Goal: Transaction & Acquisition: Purchase product/service

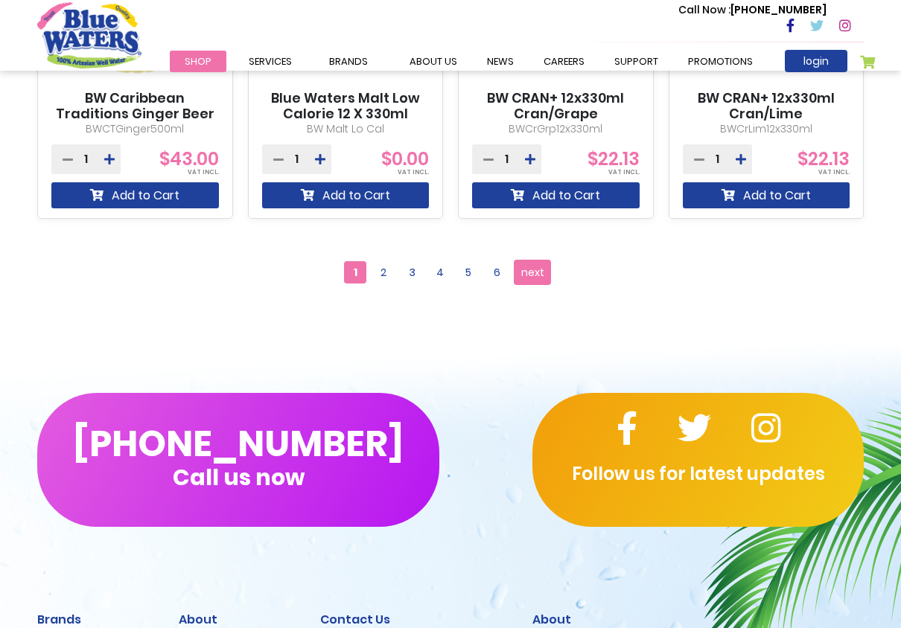
scroll to position [1340, 0]
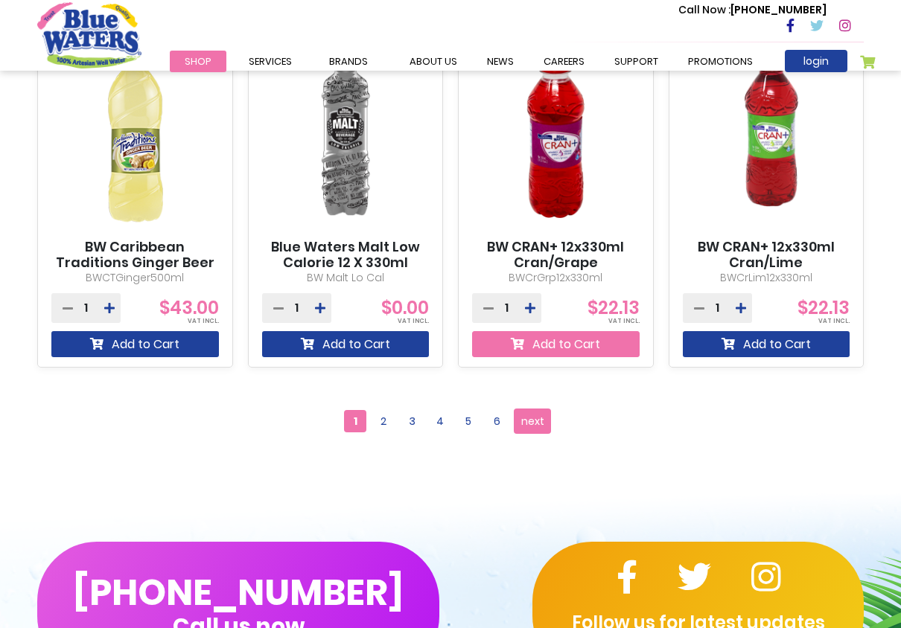
click at [547, 348] on button "Add to Cart" at bounding box center [556, 344] width 168 height 26
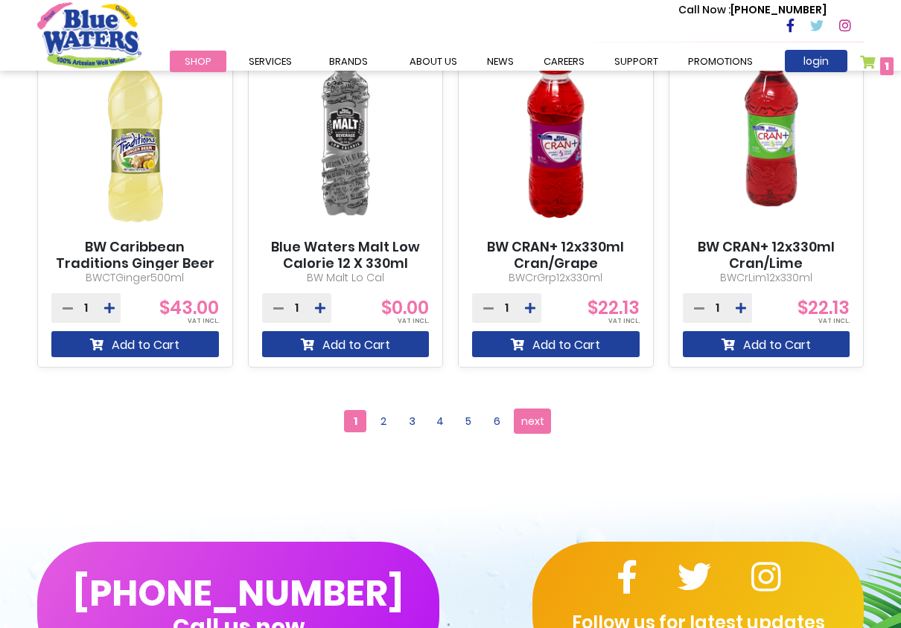
click at [872, 62] on link "My Cart 1 1 items" at bounding box center [877, 66] width 34 height 22
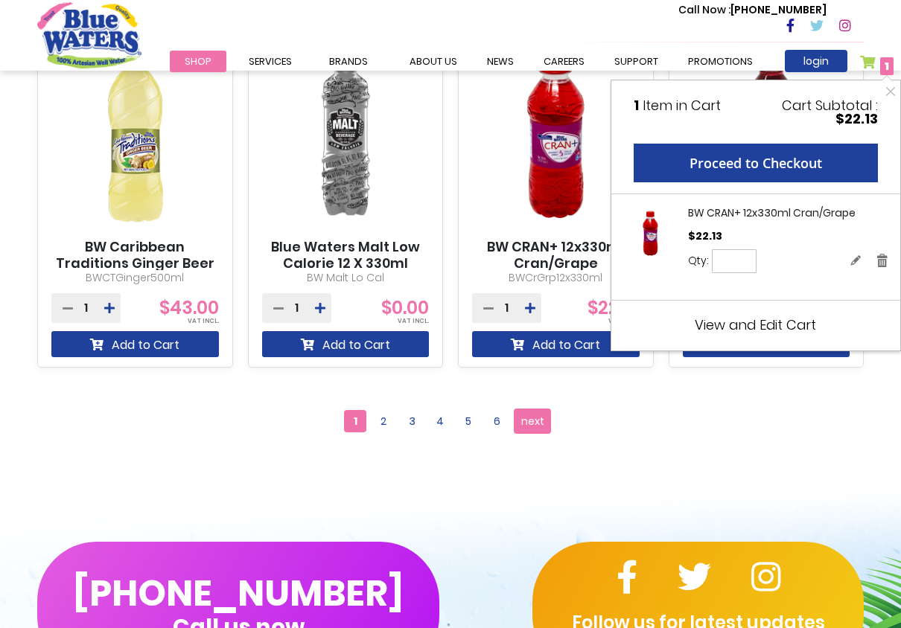
click at [705, 406] on div "**********" at bounding box center [450, 421] width 849 height 63
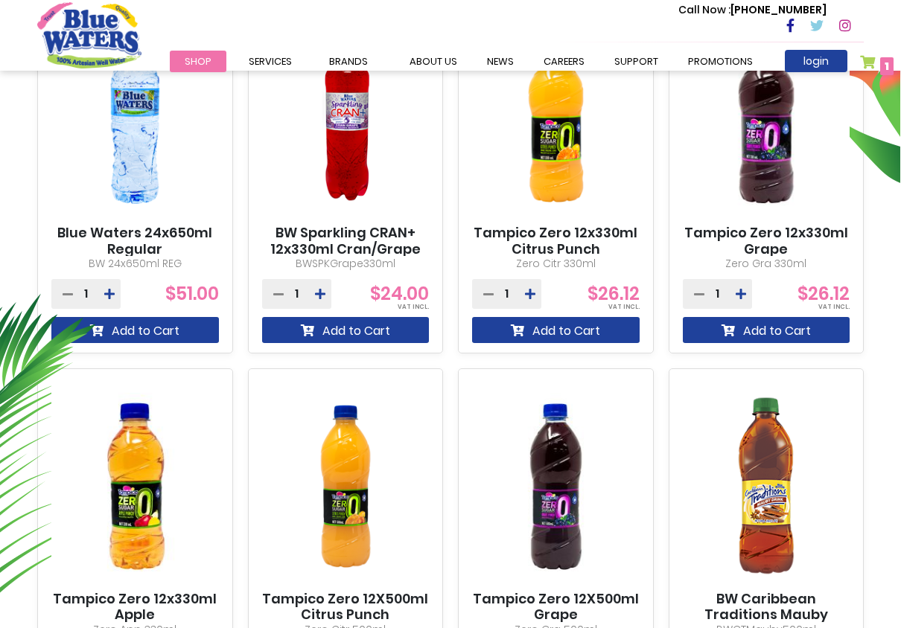
scroll to position [635, 0]
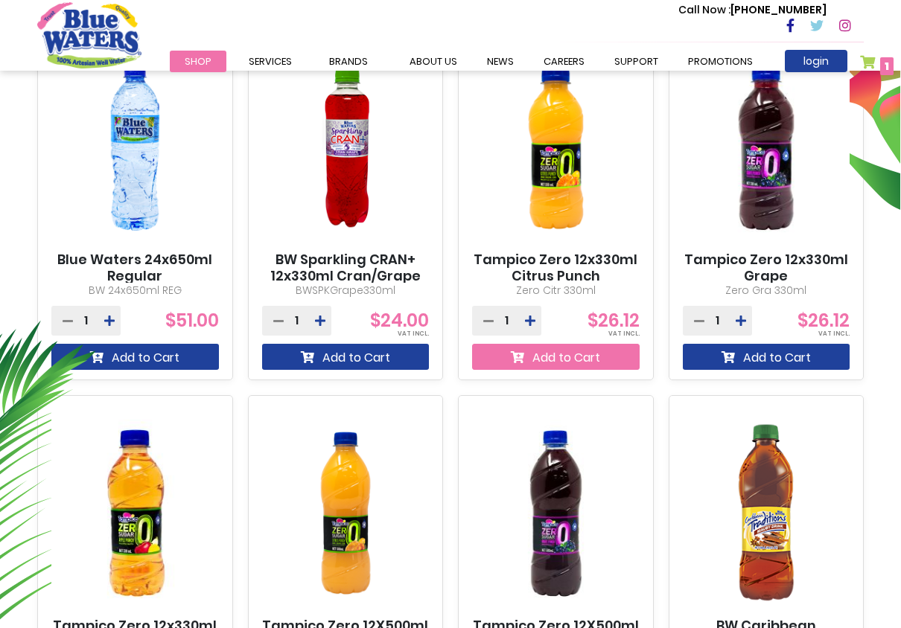
click at [536, 363] on button "Add to Cart" at bounding box center [556, 357] width 168 height 26
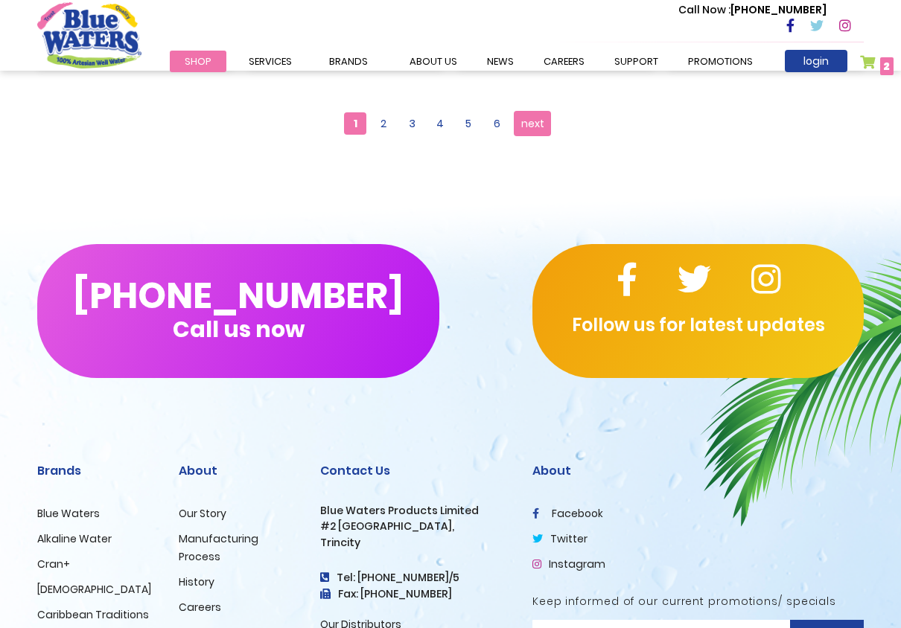
scroll to position [1380, 0]
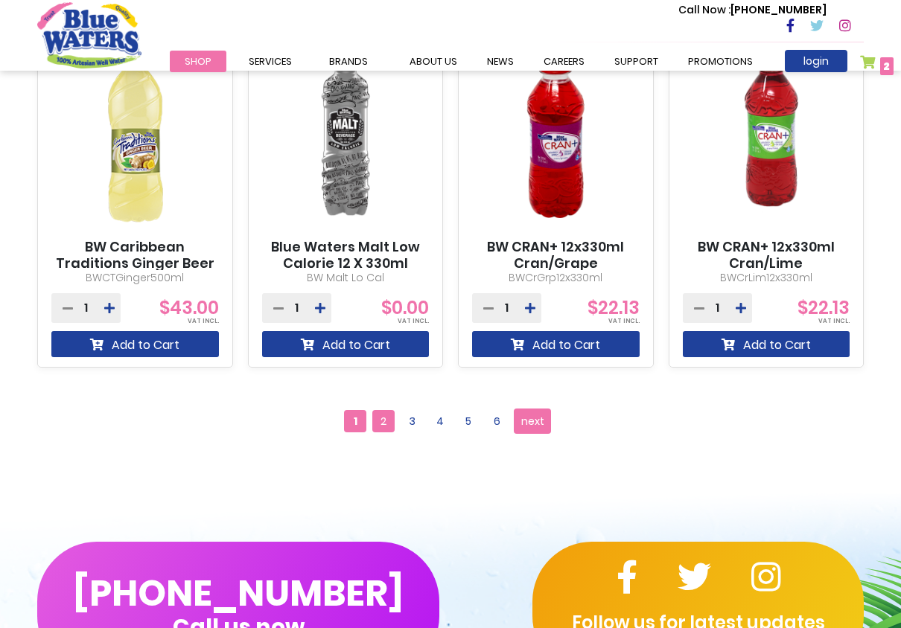
click at [380, 425] on span "2" at bounding box center [383, 421] width 22 height 22
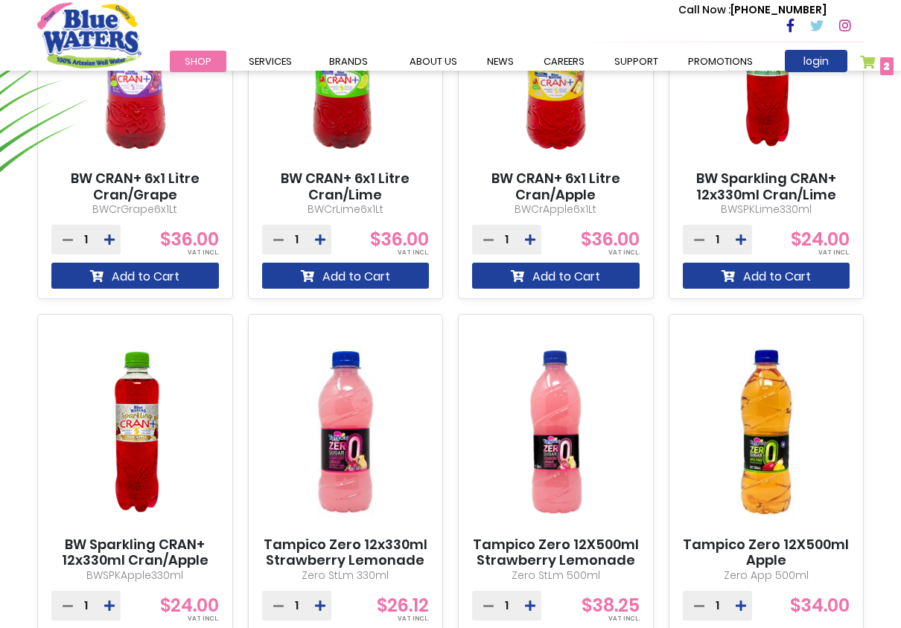
scroll to position [1340, 0]
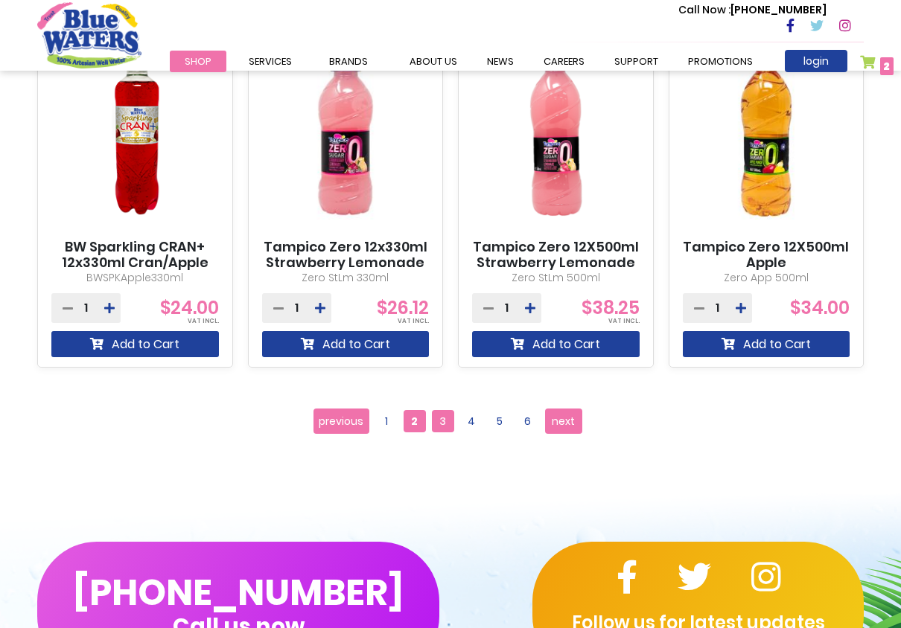
click at [436, 421] on span "3" at bounding box center [443, 421] width 22 height 22
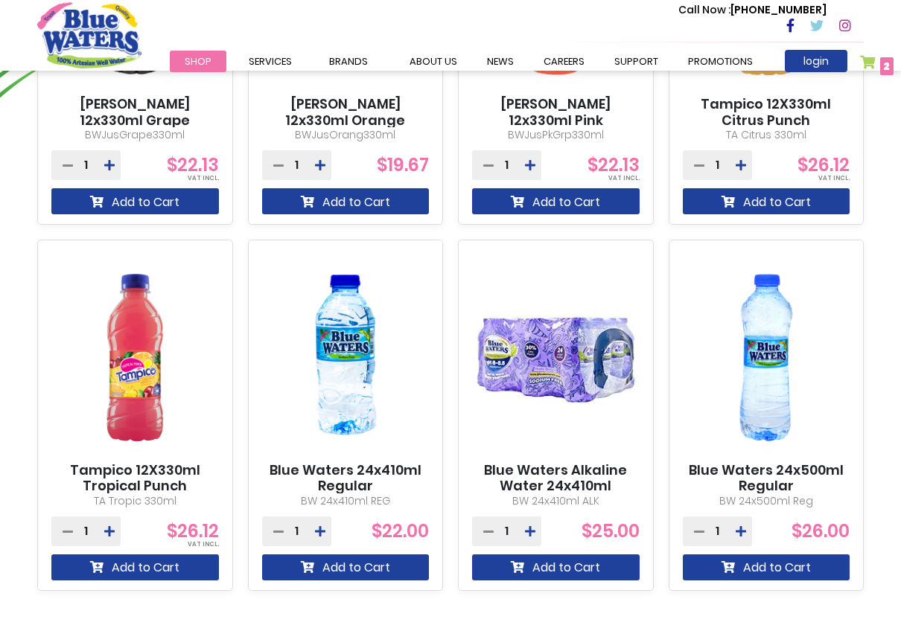
scroll to position [1191, 0]
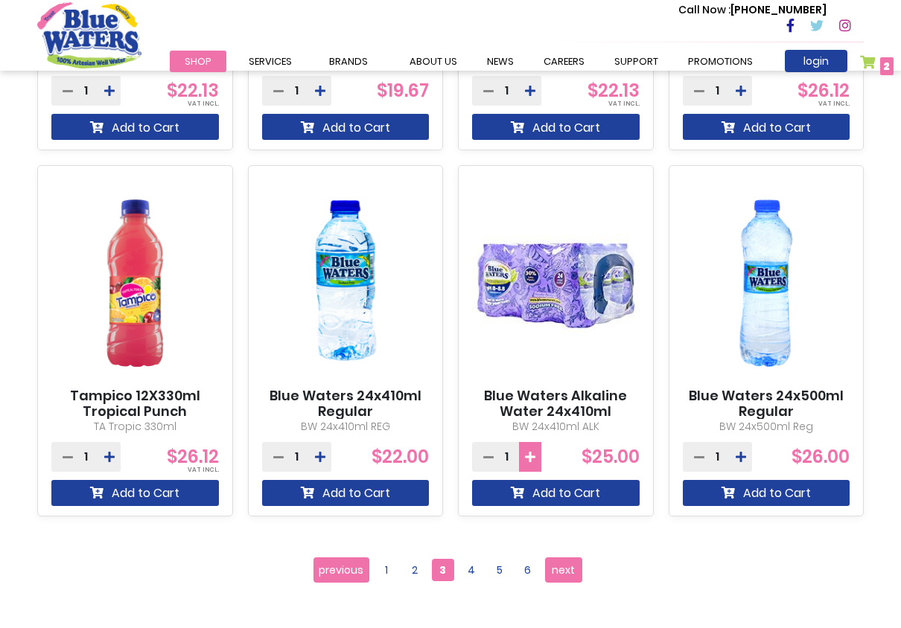
click at [526, 462] on icon at bounding box center [530, 457] width 10 height 12
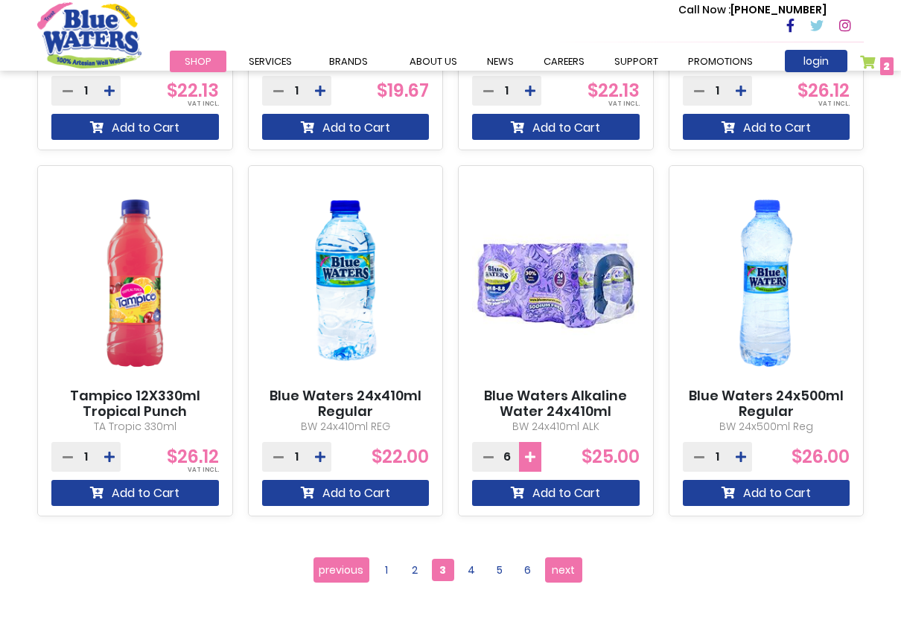
click at [526, 462] on icon at bounding box center [530, 457] width 10 height 12
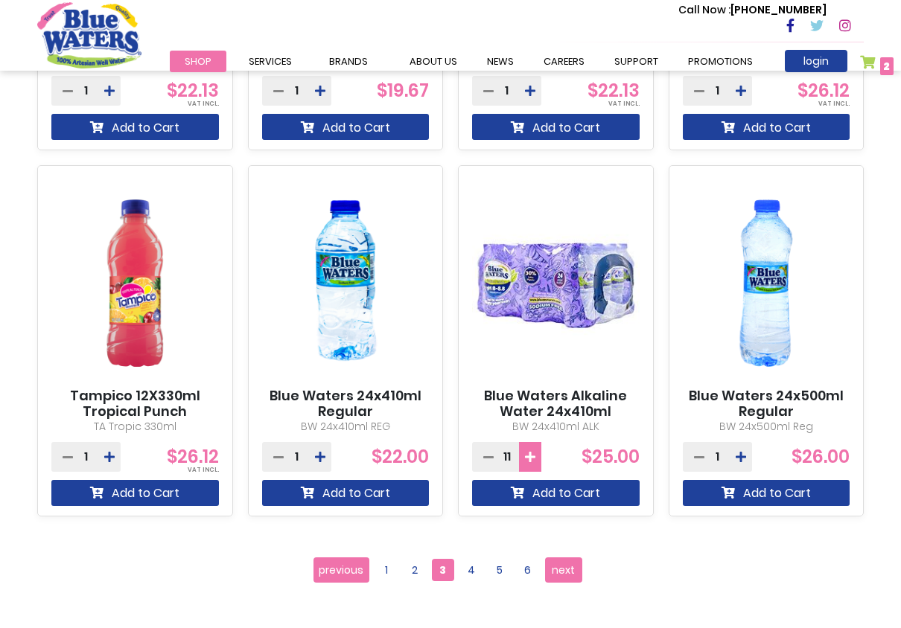
click at [526, 462] on icon at bounding box center [530, 457] width 10 height 12
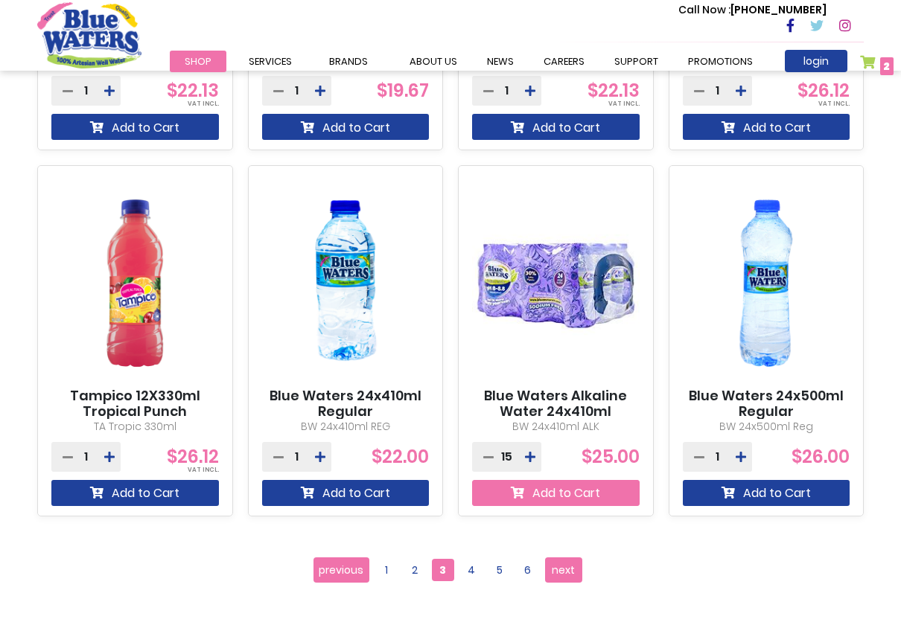
click at [545, 498] on button "Add to Cart" at bounding box center [556, 493] width 168 height 26
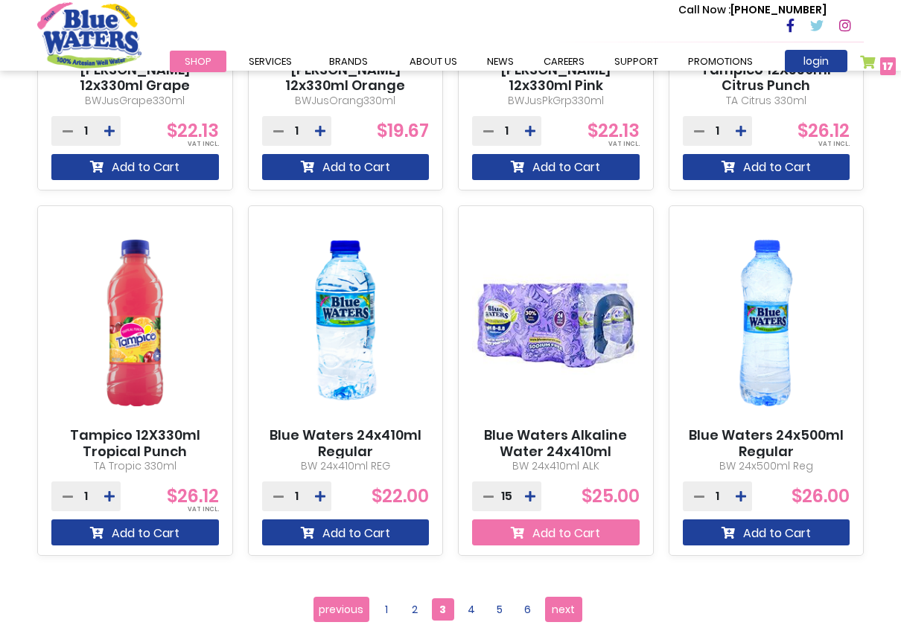
scroll to position [1231, 0]
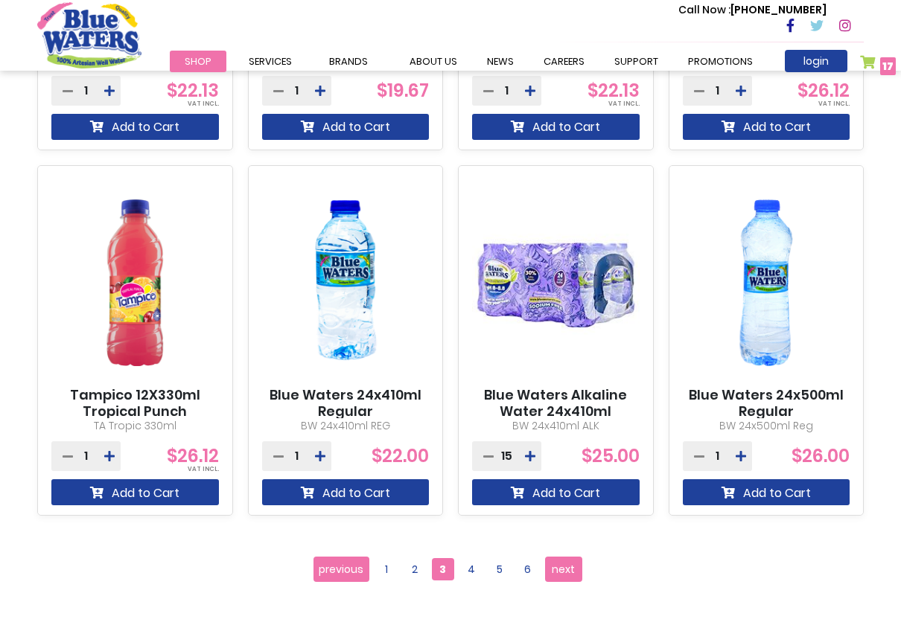
click at [884, 70] on span "17" at bounding box center [887, 66] width 11 height 15
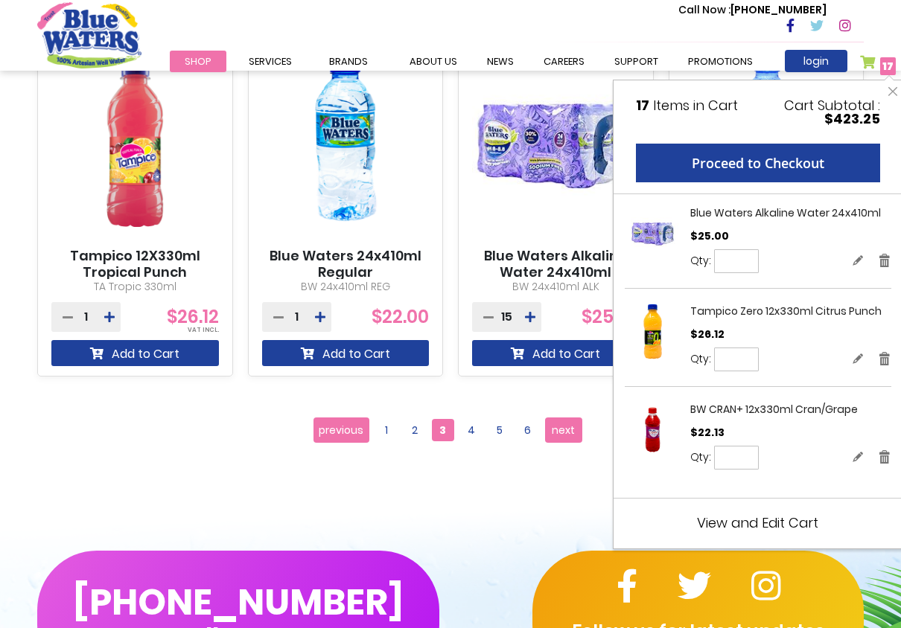
scroll to position [1380, 0]
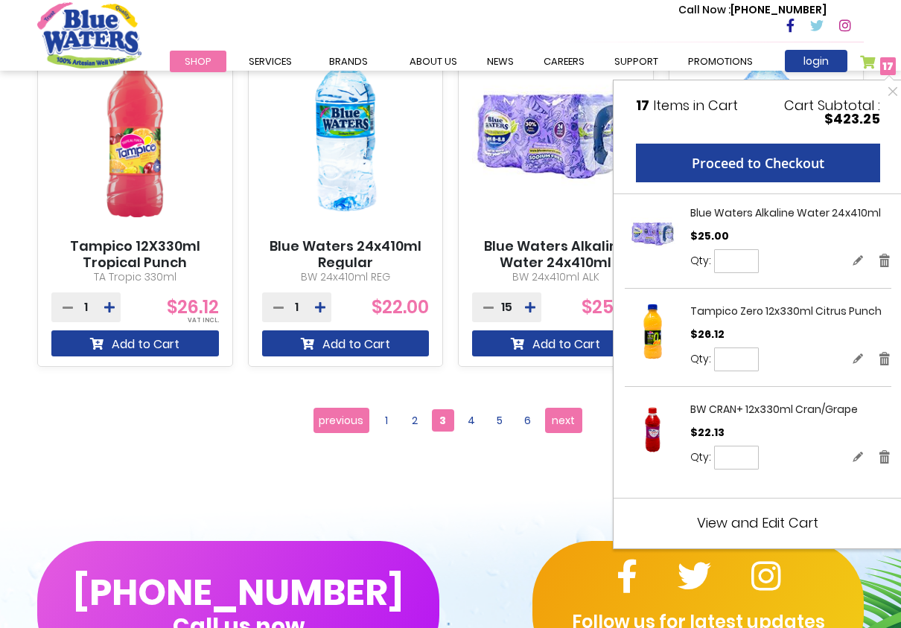
click at [767, 521] on span "View and Edit Cart" at bounding box center [757, 523] width 121 height 19
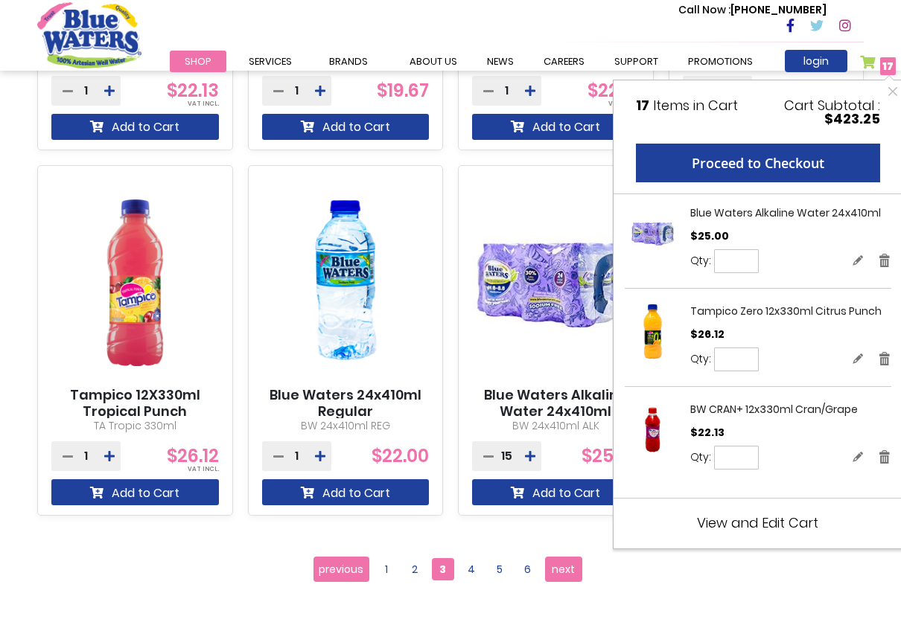
scroll to position [1157, 0]
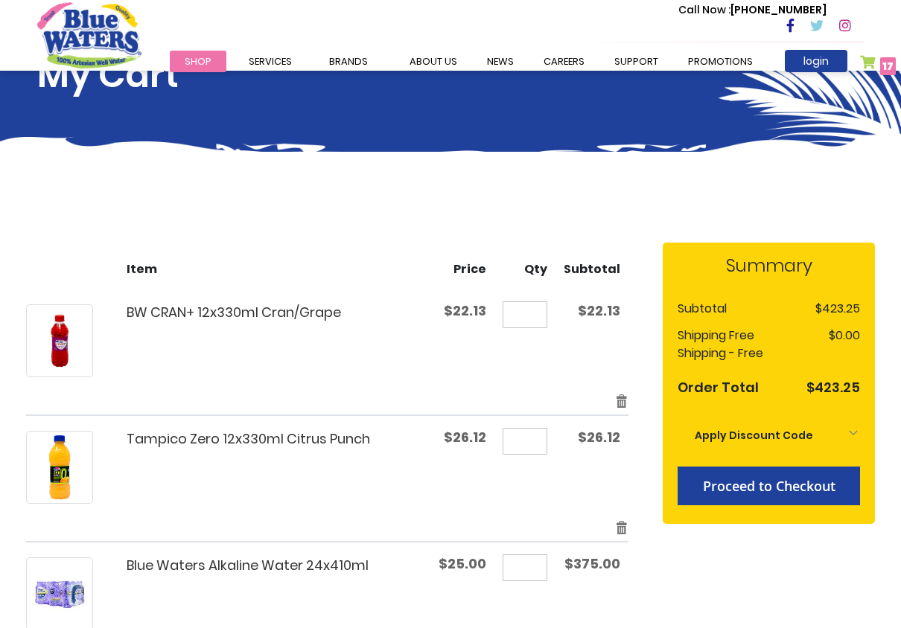
scroll to position [74, 0]
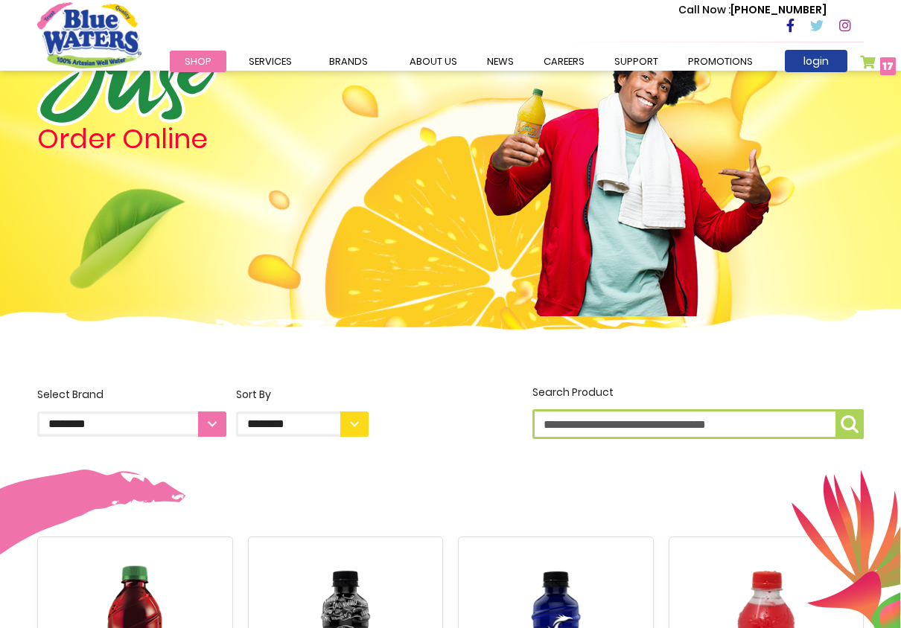
scroll to position [74, 0]
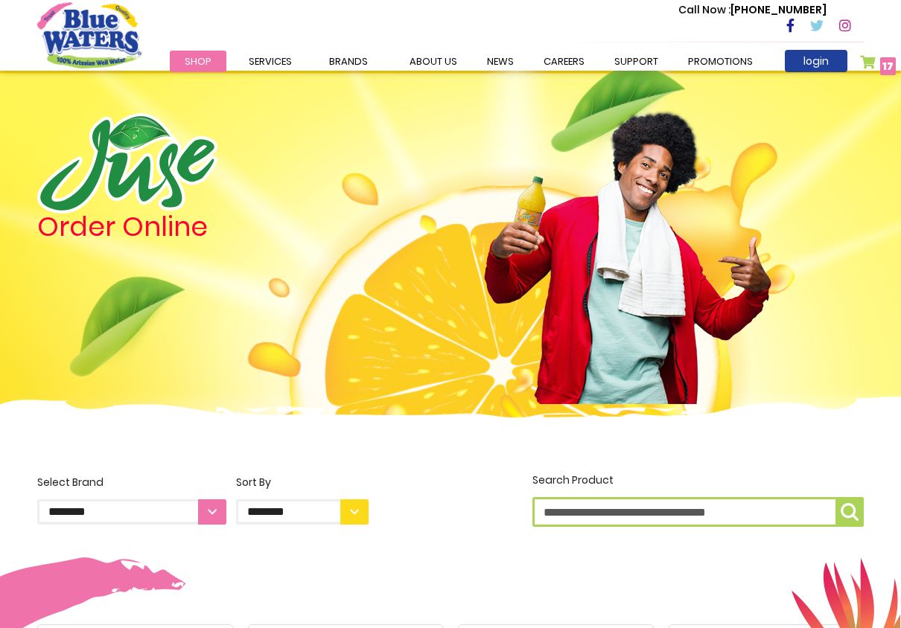
scroll to position [1340, 0]
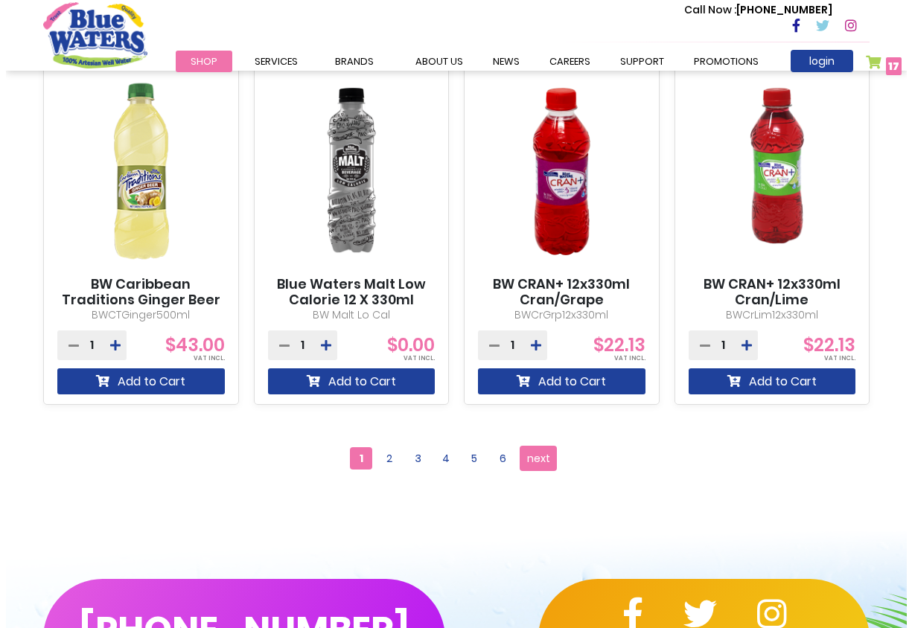
scroll to position [1117, 0]
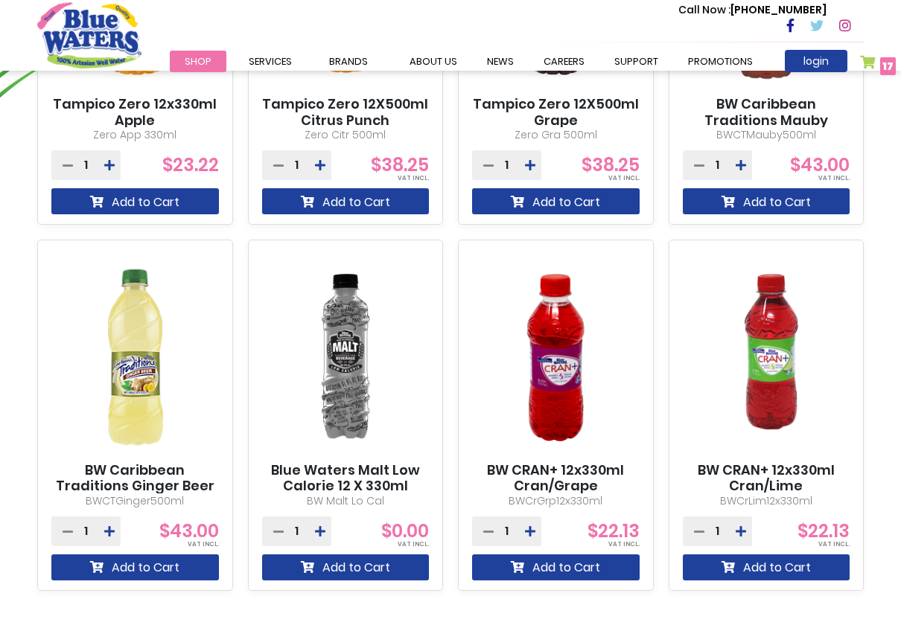
click at [893, 72] on span "17 17 items" at bounding box center [888, 66] width 16 height 18
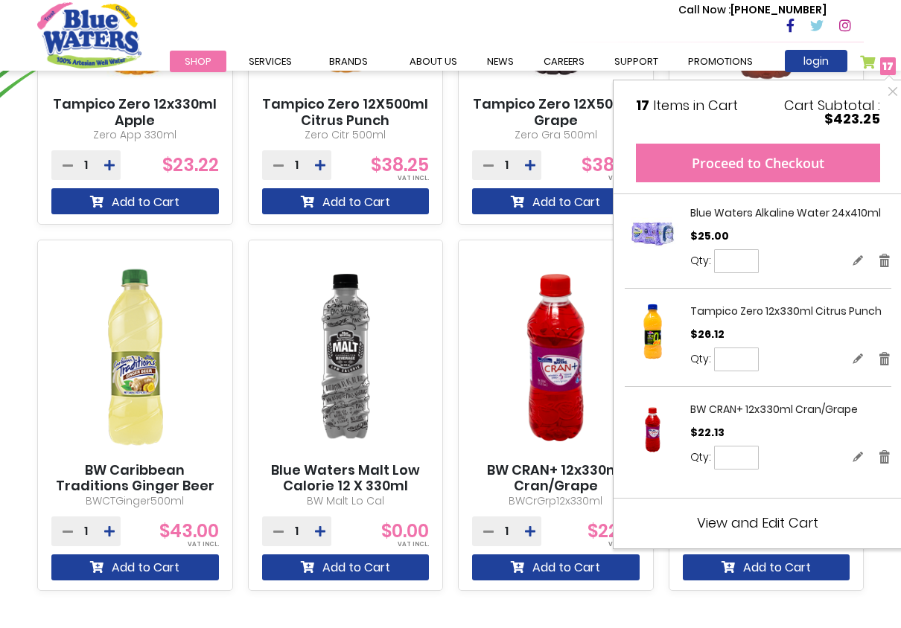
click at [772, 176] on button "Proceed to Checkout" at bounding box center [758, 163] width 244 height 39
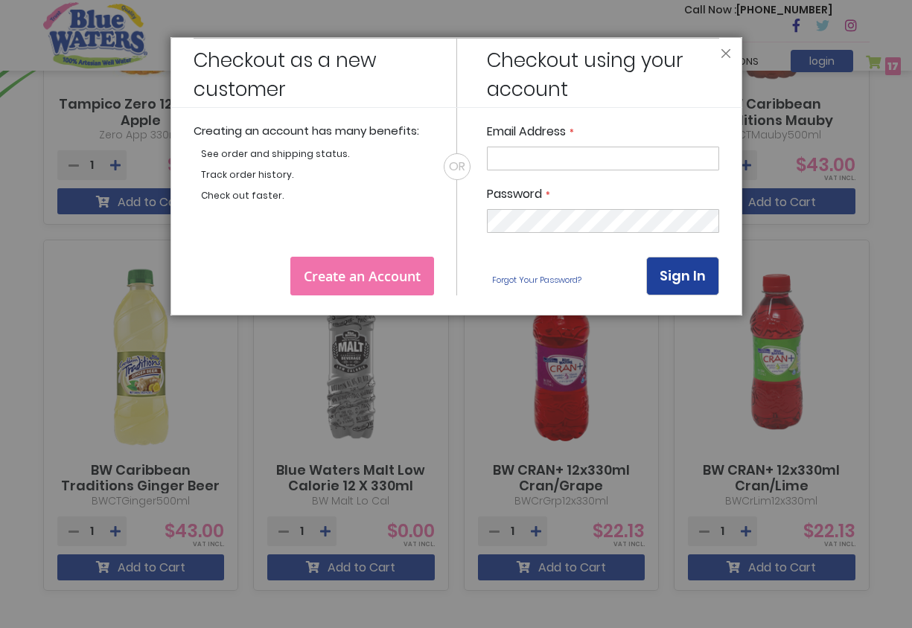
click at [316, 285] on link "Create an Account" at bounding box center [362, 276] width 144 height 39
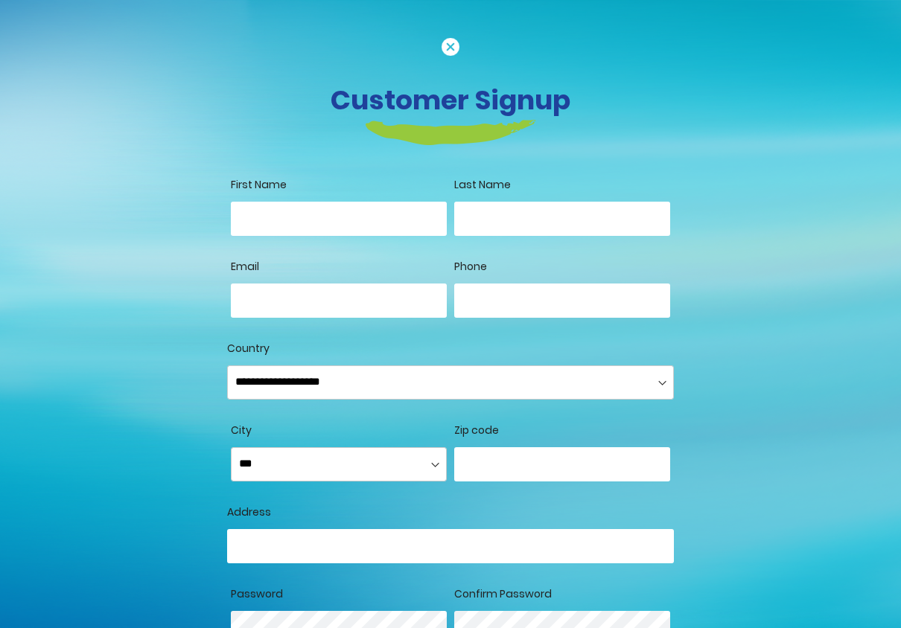
click at [334, 225] on input "First Name" at bounding box center [339, 219] width 216 height 34
click at [325, 224] on input "First Name" at bounding box center [339, 219] width 216 height 34
type input "********"
type input "**********"
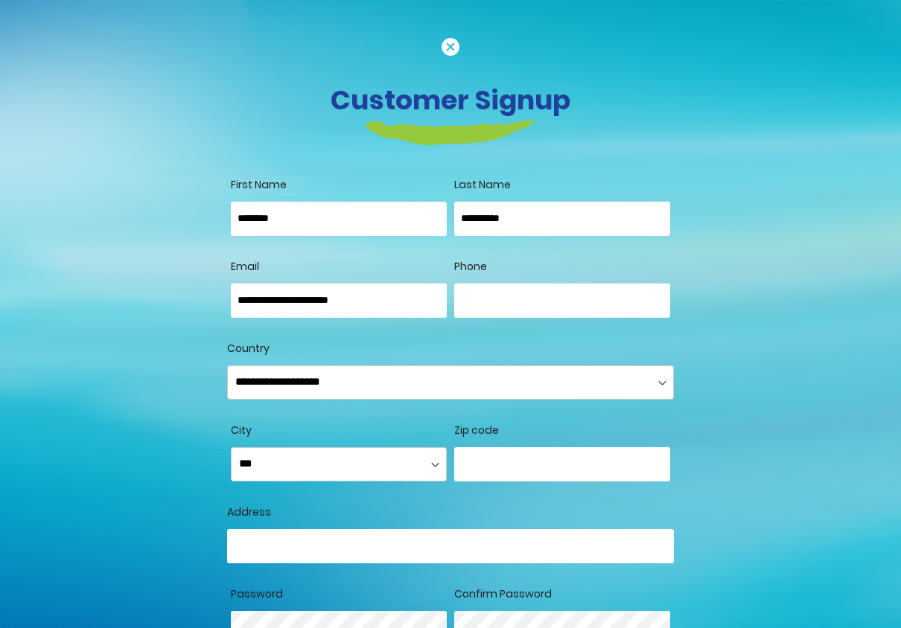
type input "**********"
select select "********"
type input "**********"
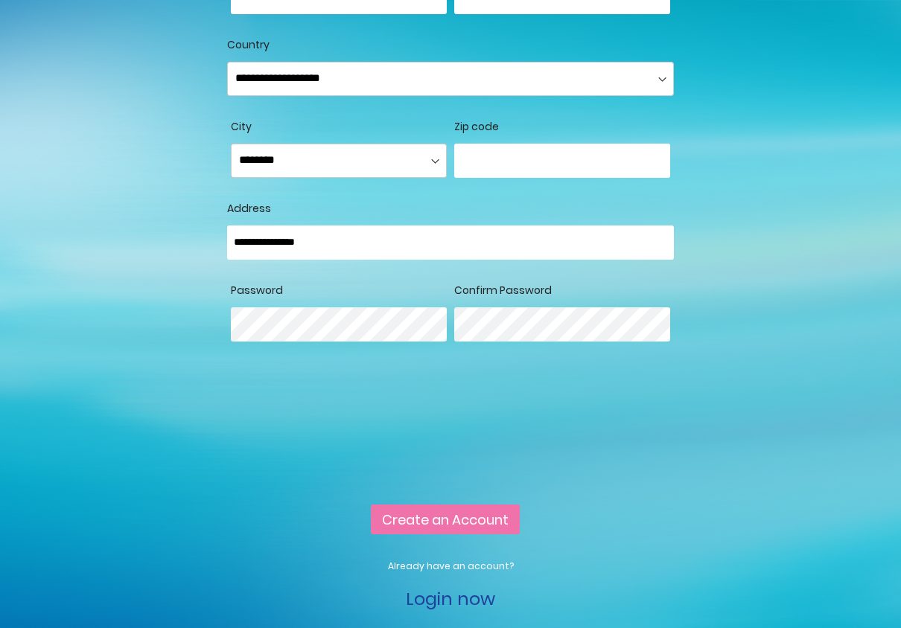
scroll to position [372, 0]
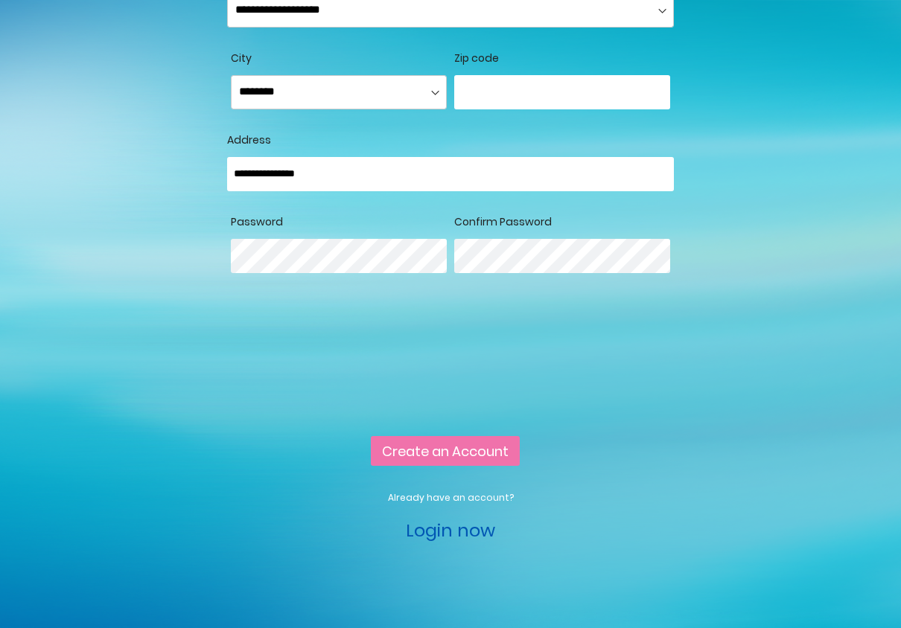
click at [475, 543] on link "Login now" at bounding box center [450, 530] width 89 height 25
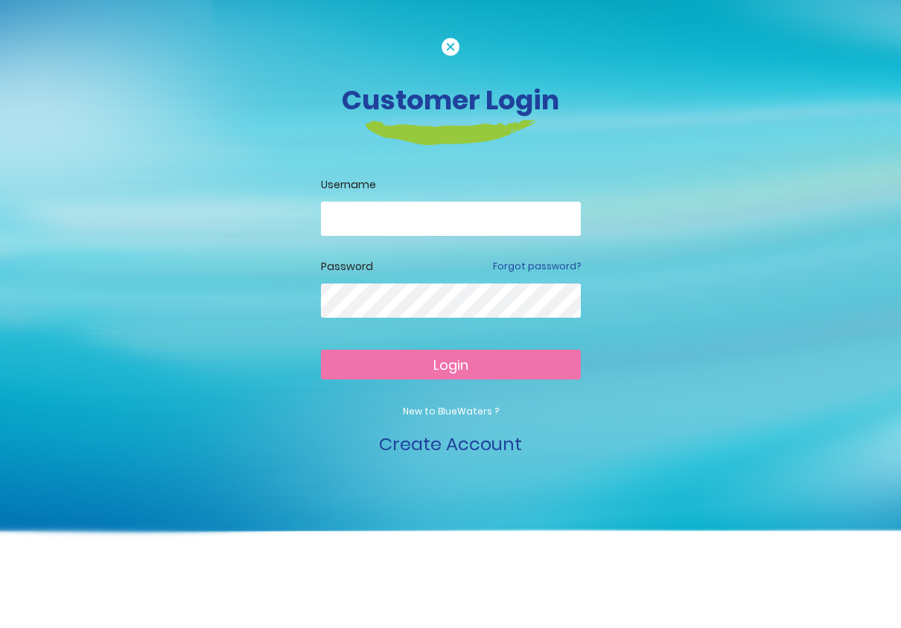
click at [377, 222] on input "email" at bounding box center [451, 219] width 260 height 34
click at [384, 318] on div at bounding box center [451, 312] width 260 height 57
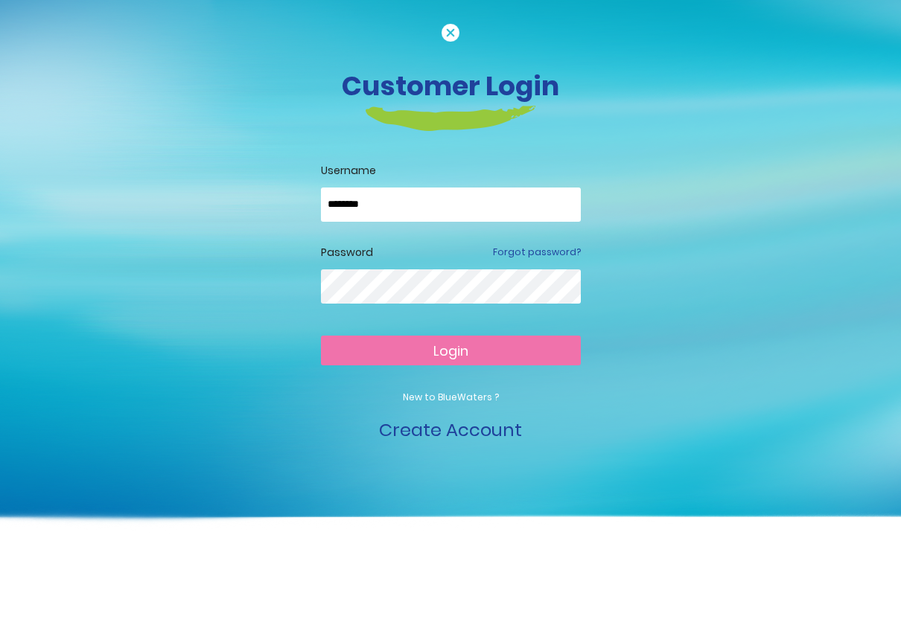
scroll to position [19, 0]
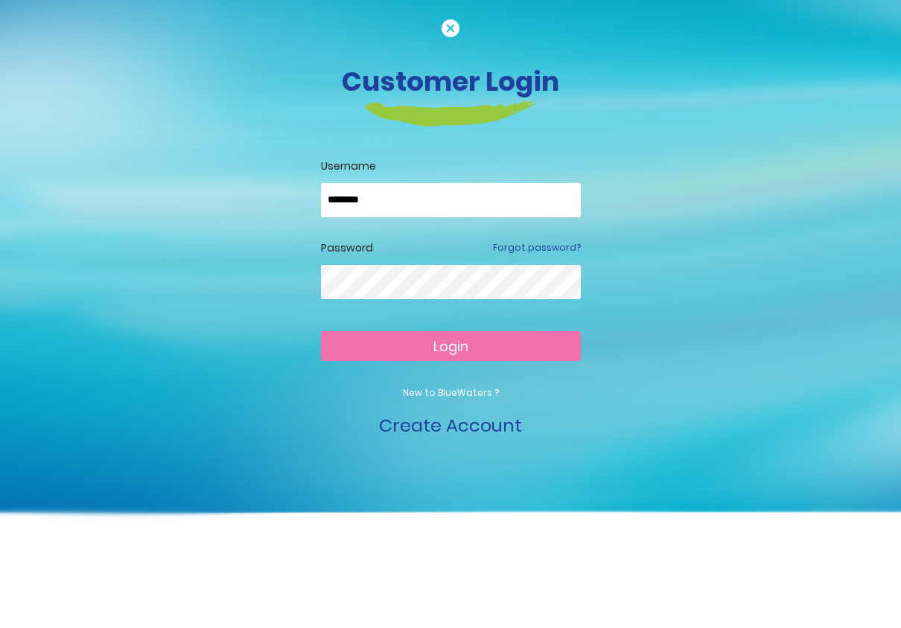
click at [488, 352] on button "Login" at bounding box center [451, 346] width 260 height 30
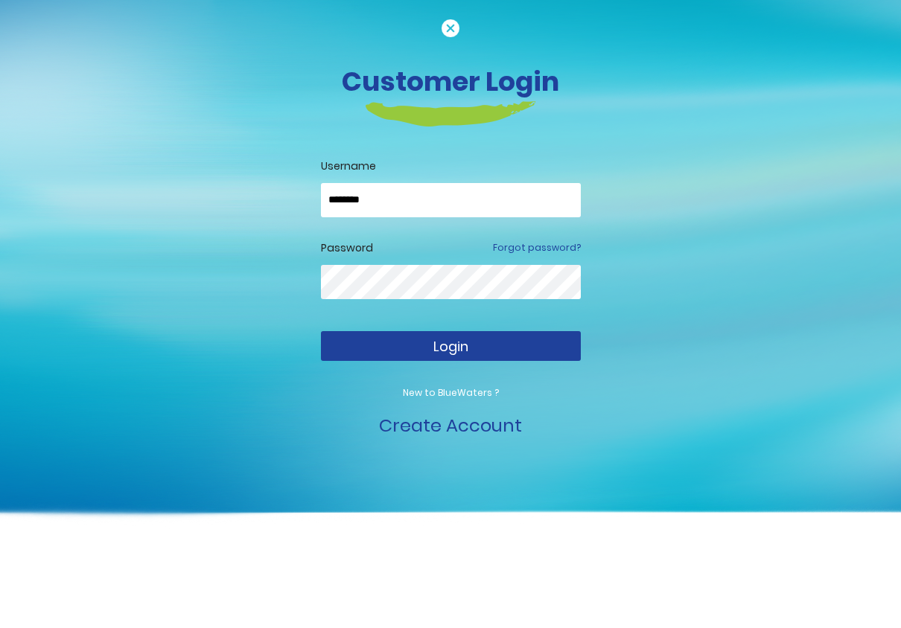
scroll to position [0, 0]
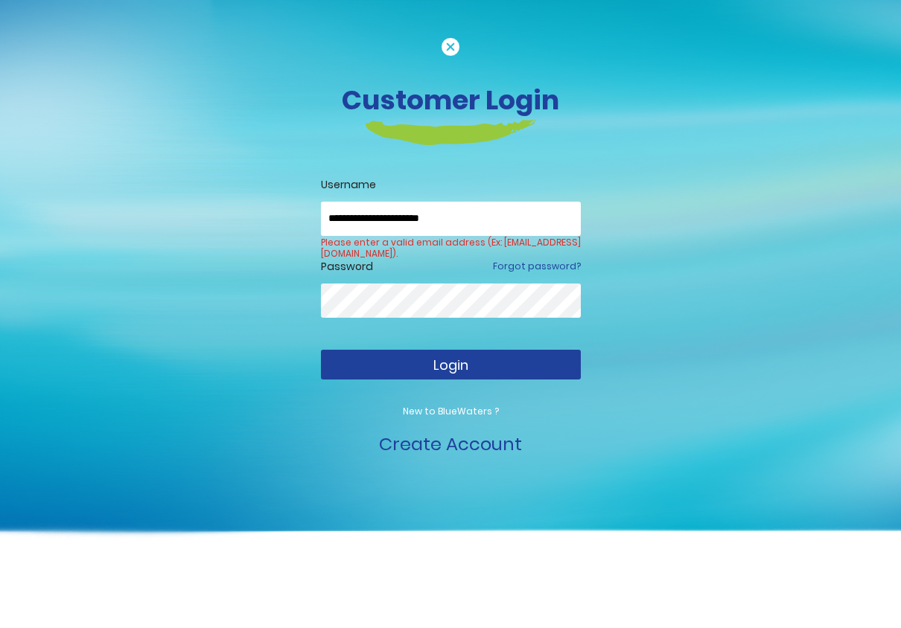
type input "**********"
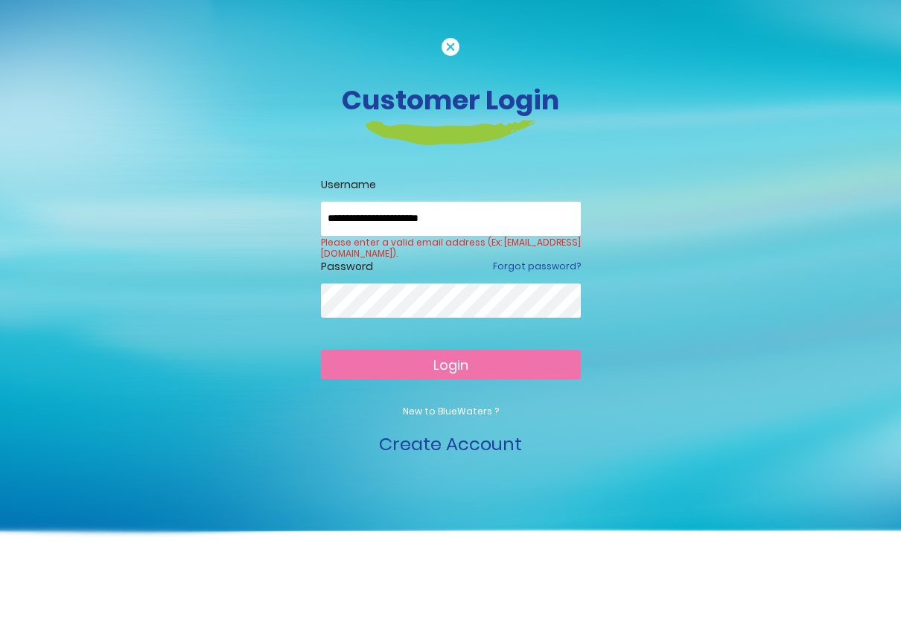
click at [463, 368] on span "Login" at bounding box center [450, 365] width 35 height 19
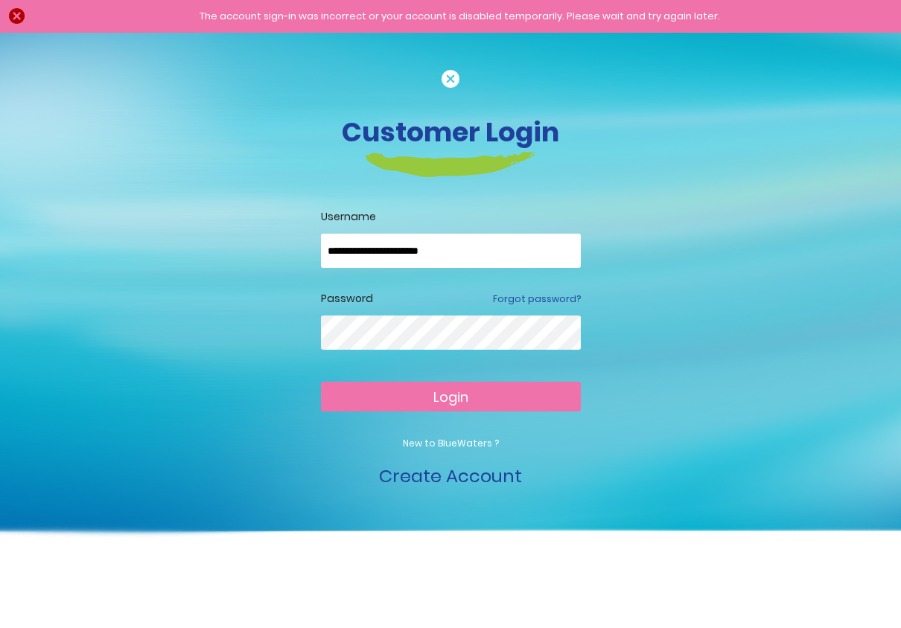
click at [491, 402] on button "Login" at bounding box center [451, 397] width 260 height 30
click at [34, 12] on div "The account sign-in was incorrect or your account is disabled temporarily. Plea…" at bounding box center [460, 16] width 852 height 15
click at [34, 13] on div "The account sign-in was incorrect or your account is disabled temporarily. Plea…" at bounding box center [460, 16] width 852 height 15
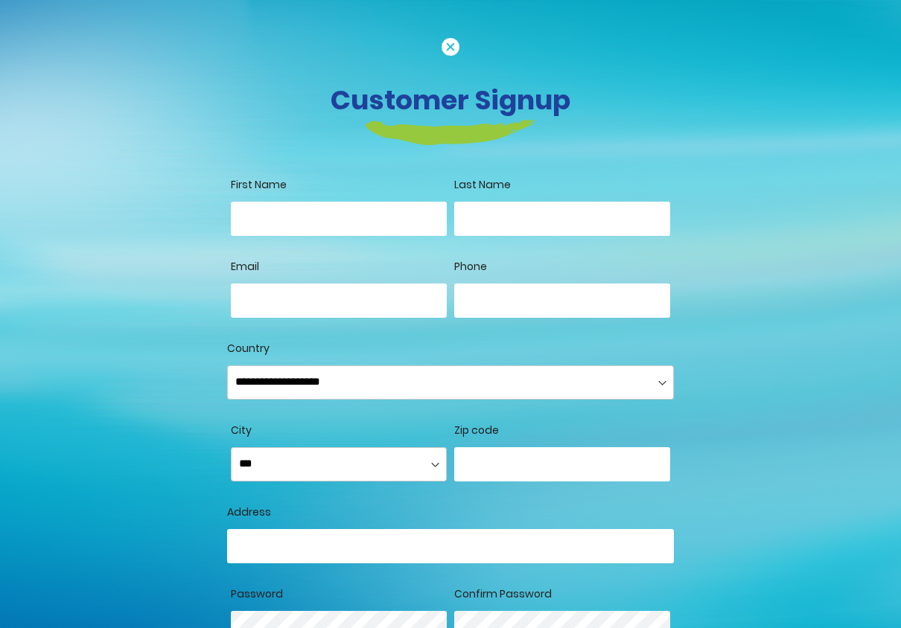
scroll to position [413, 0]
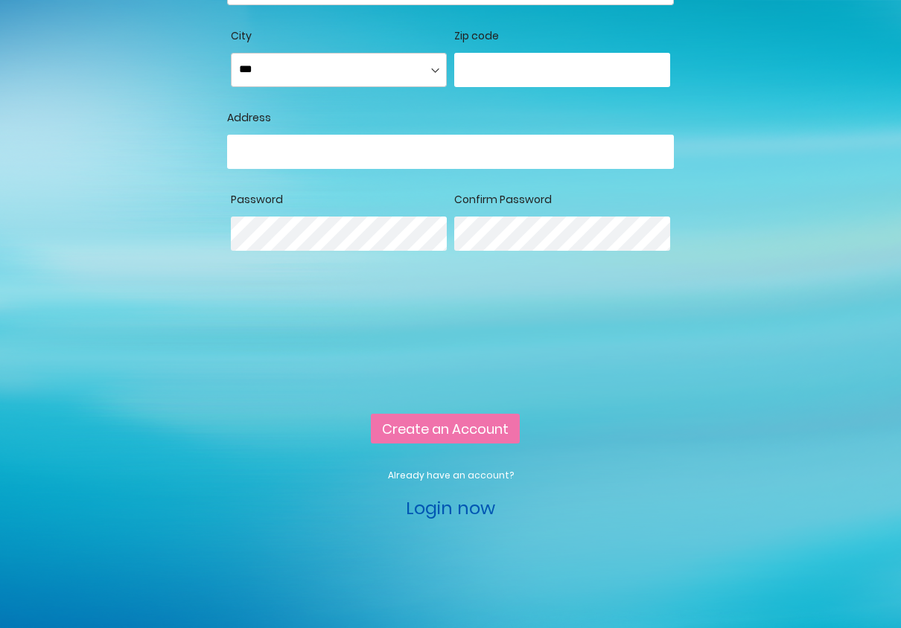
click at [460, 507] on link "Login now" at bounding box center [450, 508] width 89 height 25
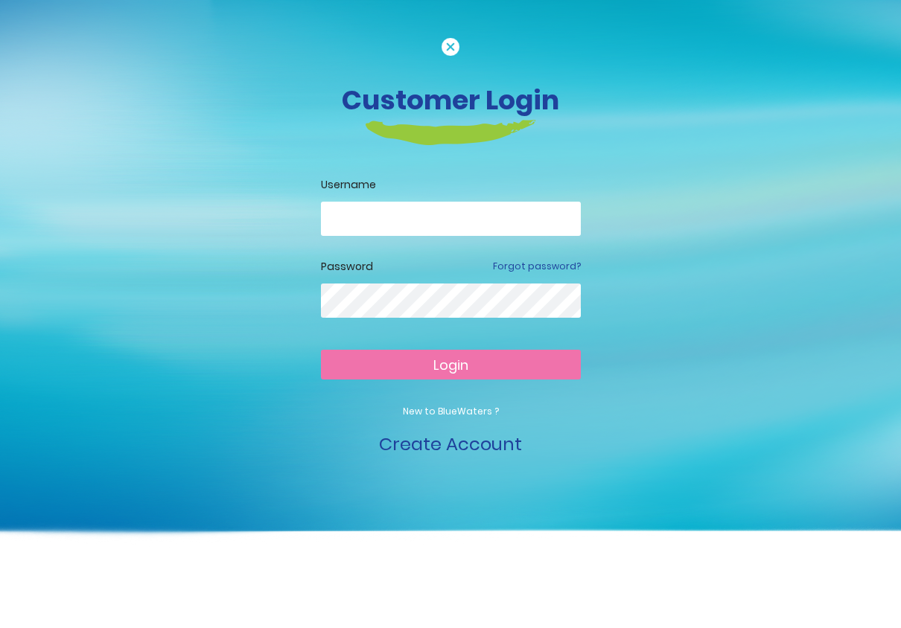
click at [400, 232] on input "email" at bounding box center [451, 219] width 260 height 34
type input "**********"
click at [503, 362] on button "Login" at bounding box center [451, 365] width 260 height 30
